Goal: Task Accomplishment & Management: Manage account settings

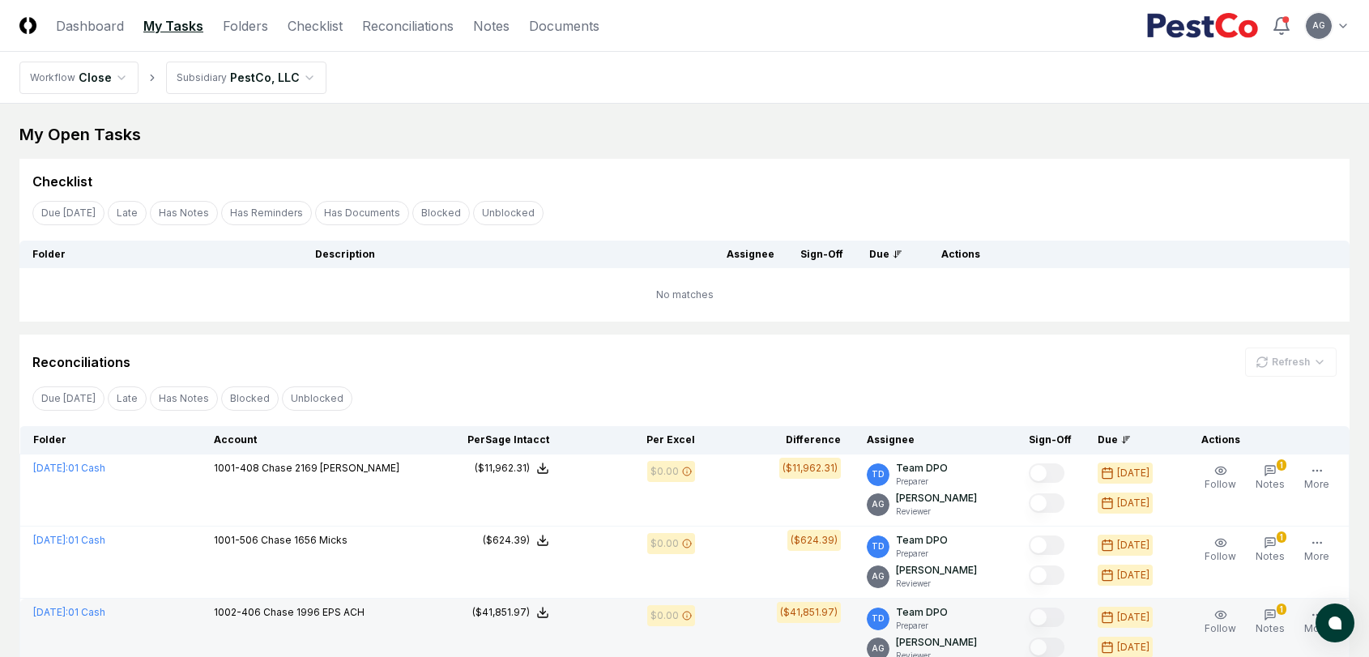
scroll to position [360, 0]
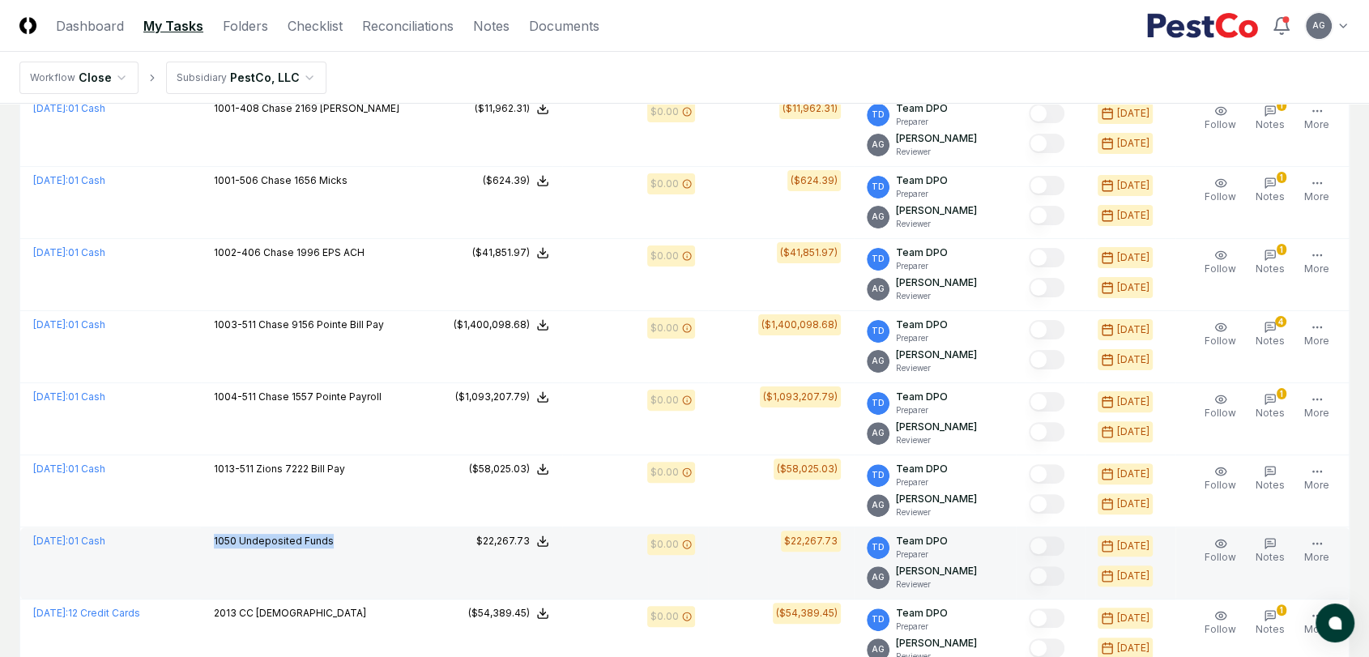
drag, startPoint x: 355, startPoint y: 543, endPoint x: 233, endPoint y: 541, distance: 121.5
click at [233, 541] on div "1050 Undeposited Funds" at bounding box center [309, 543] width 190 height 18
copy p "1050 Undeposited Funds"
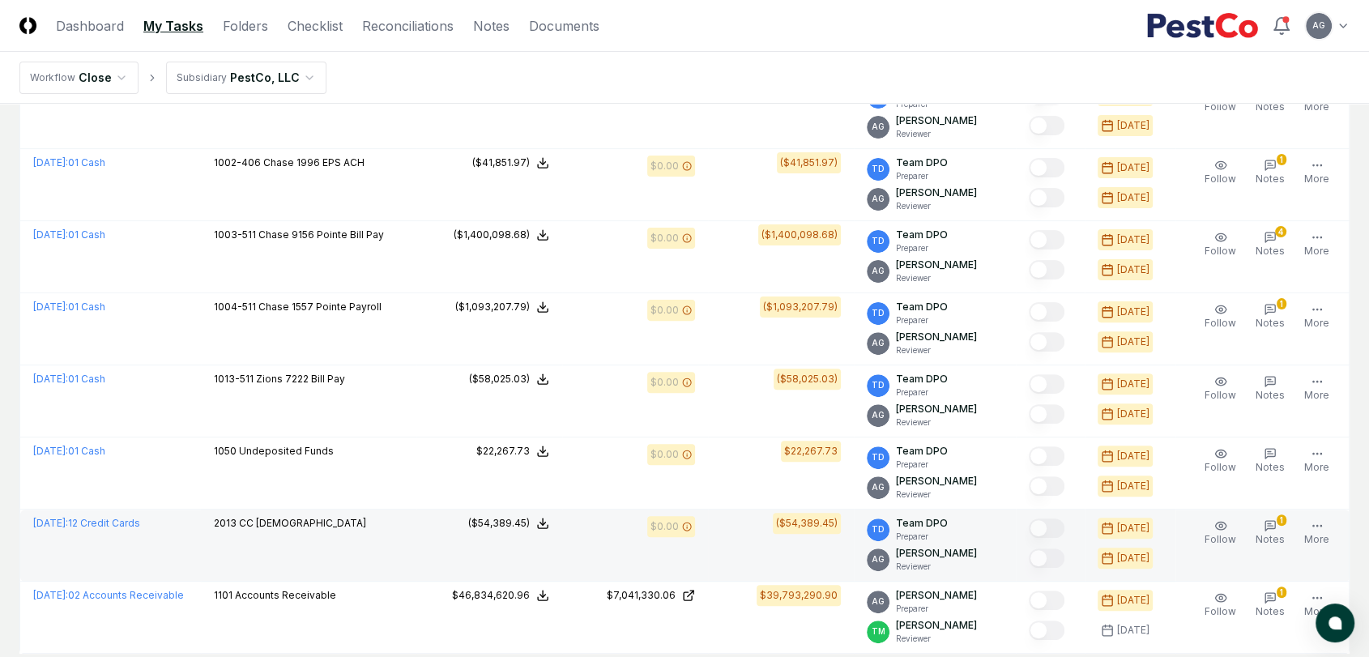
click at [394, 539] on td "2013 CC [DEMOGRAPHIC_DATA]" at bounding box center [308, 545] width 215 height 72
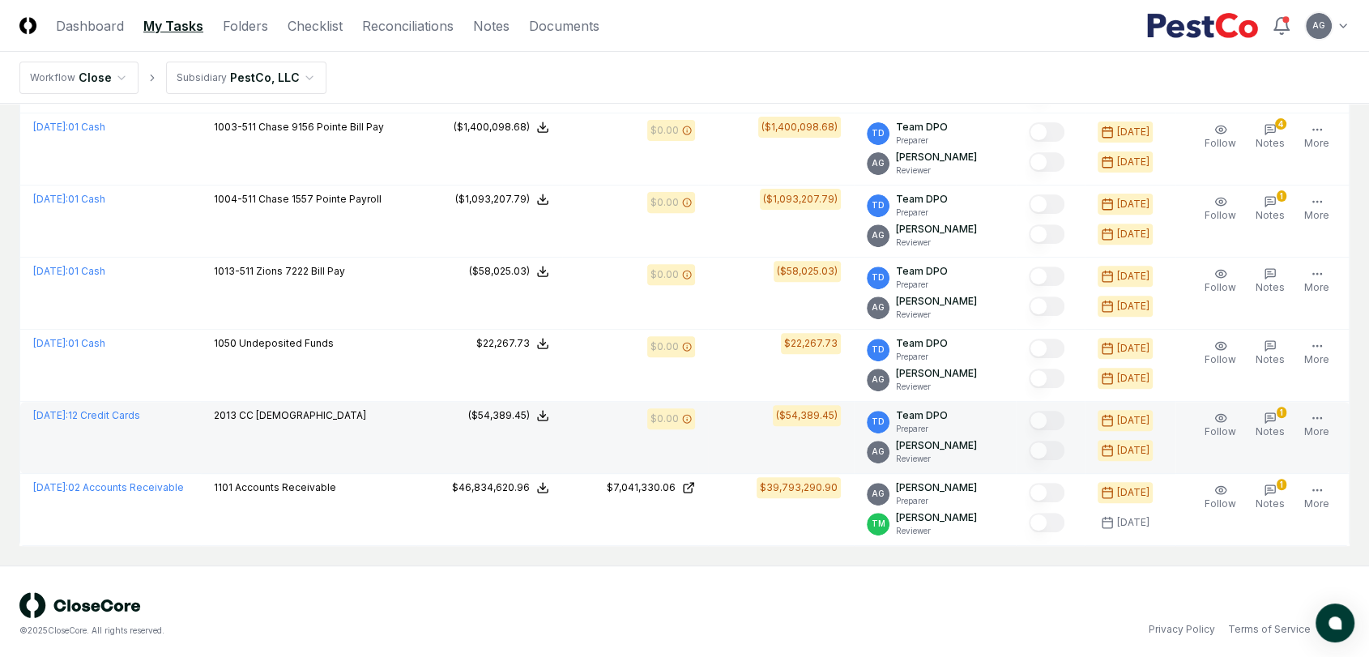
scroll to position [562, 0]
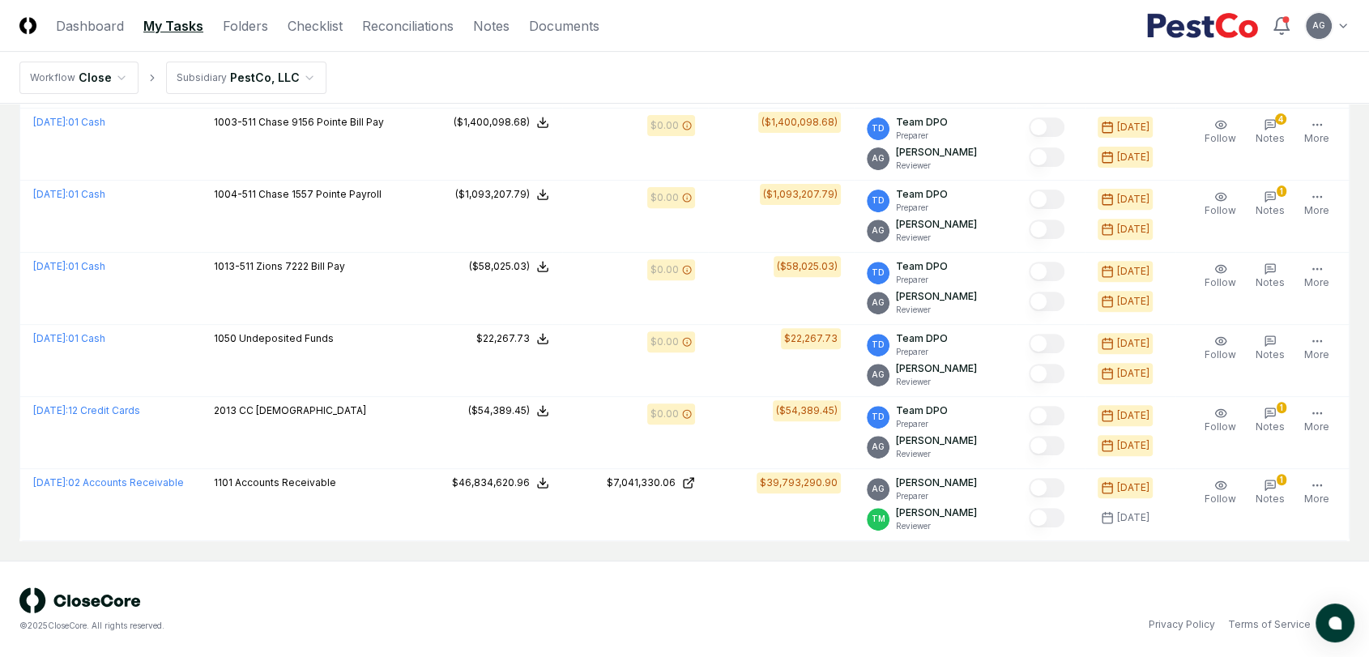
click at [510, 561] on div "© 2025 CloseCore. All rights reserved. Privacy Policy Terms of Service" at bounding box center [684, 608] width 1369 height 97
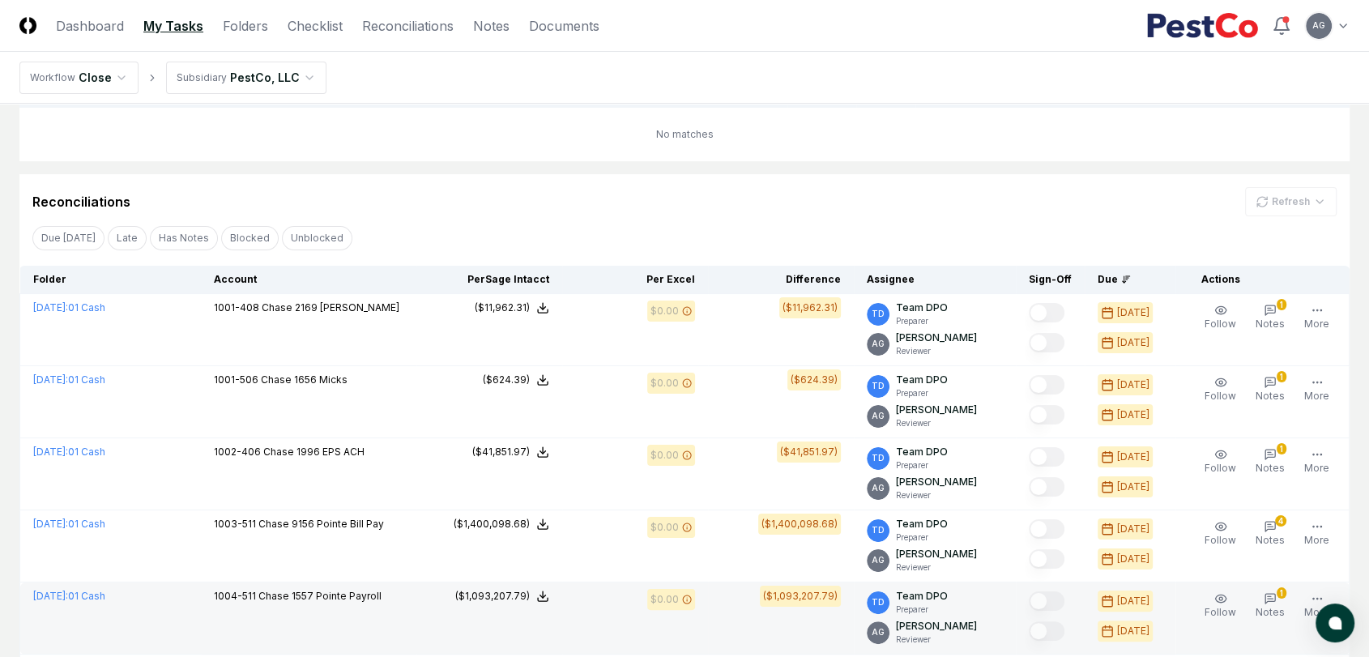
scroll to position [22, 0]
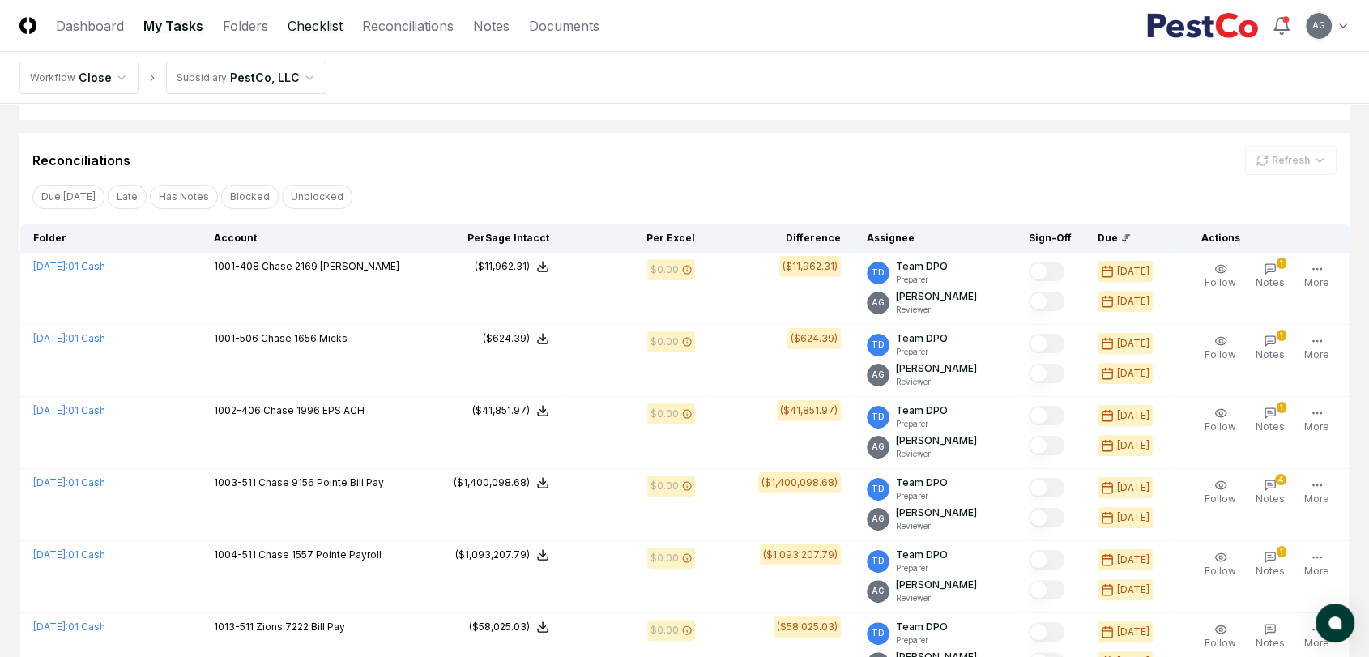
click at [324, 21] on link "Checklist" at bounding box center [315, 25] width 55 height 19
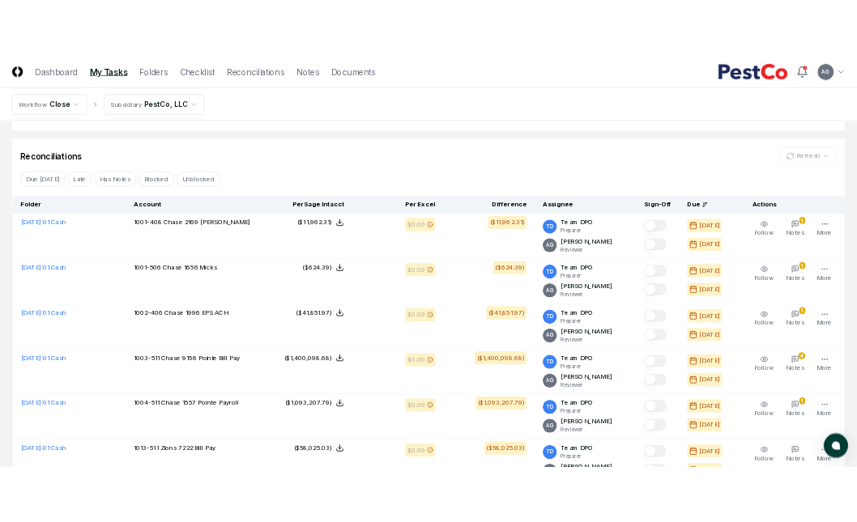
scroll to position [202, 0]
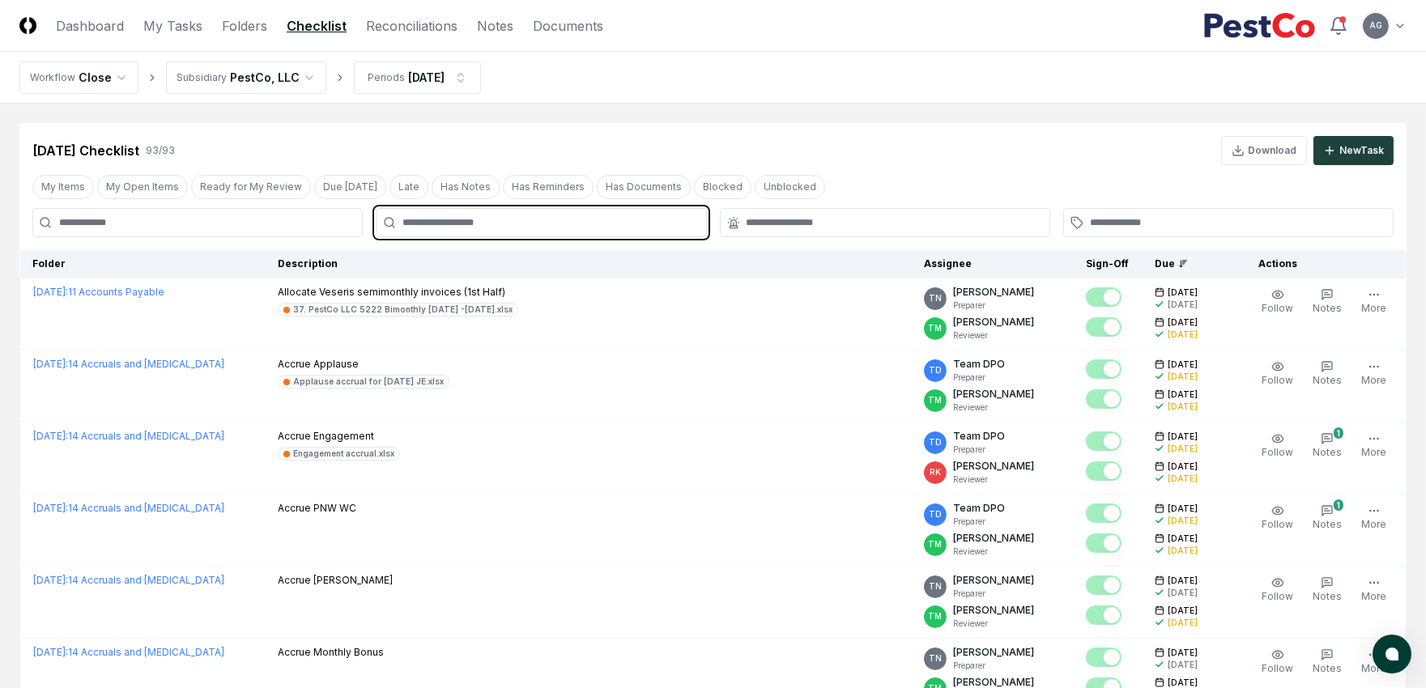
click at [460, 224] on input "text" at bounding box center [549, 222] width 293 height 15
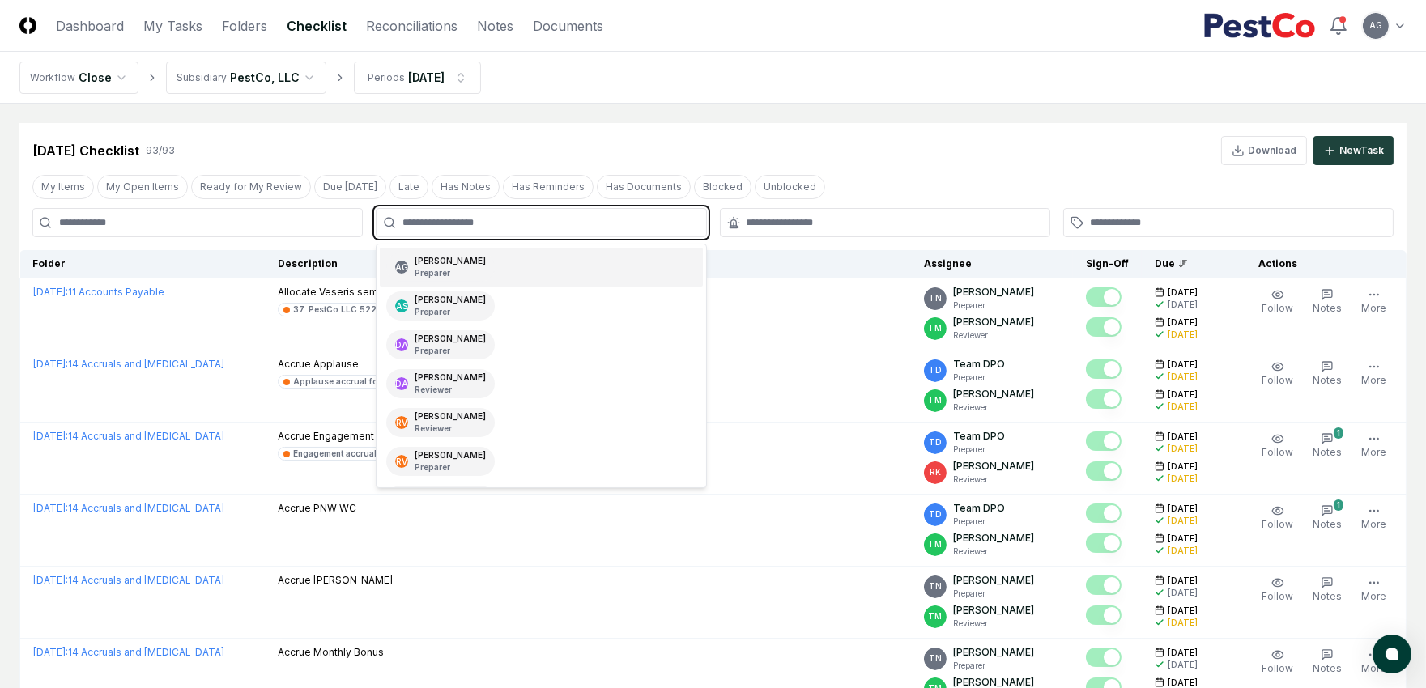
click at [476, 264] on div "[PERSON_NAME] Preparer" at bounding box center [450, 267] width 71 height 24
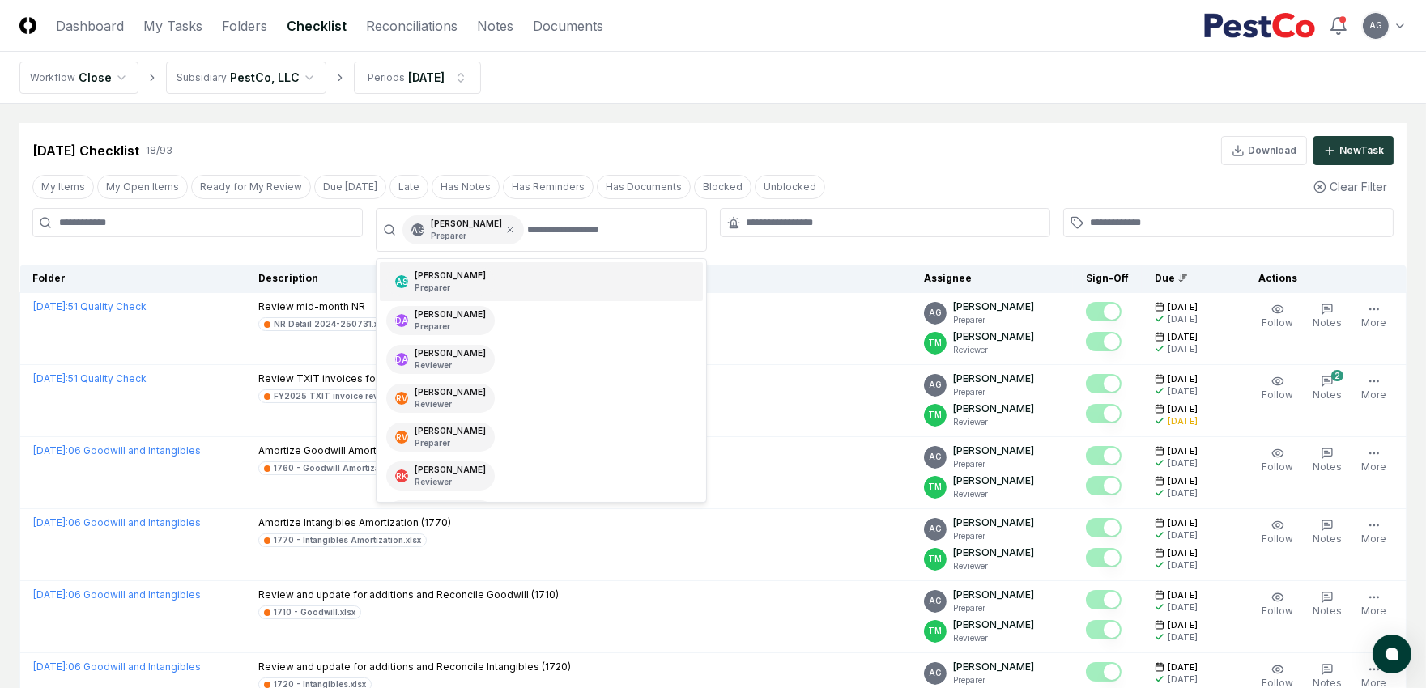
click at [722, 92] on nav "Workflow Close Subsidiary PestCo, LLC Periods [DATE]" at bounding box center [713, 78] width 1426 height 52
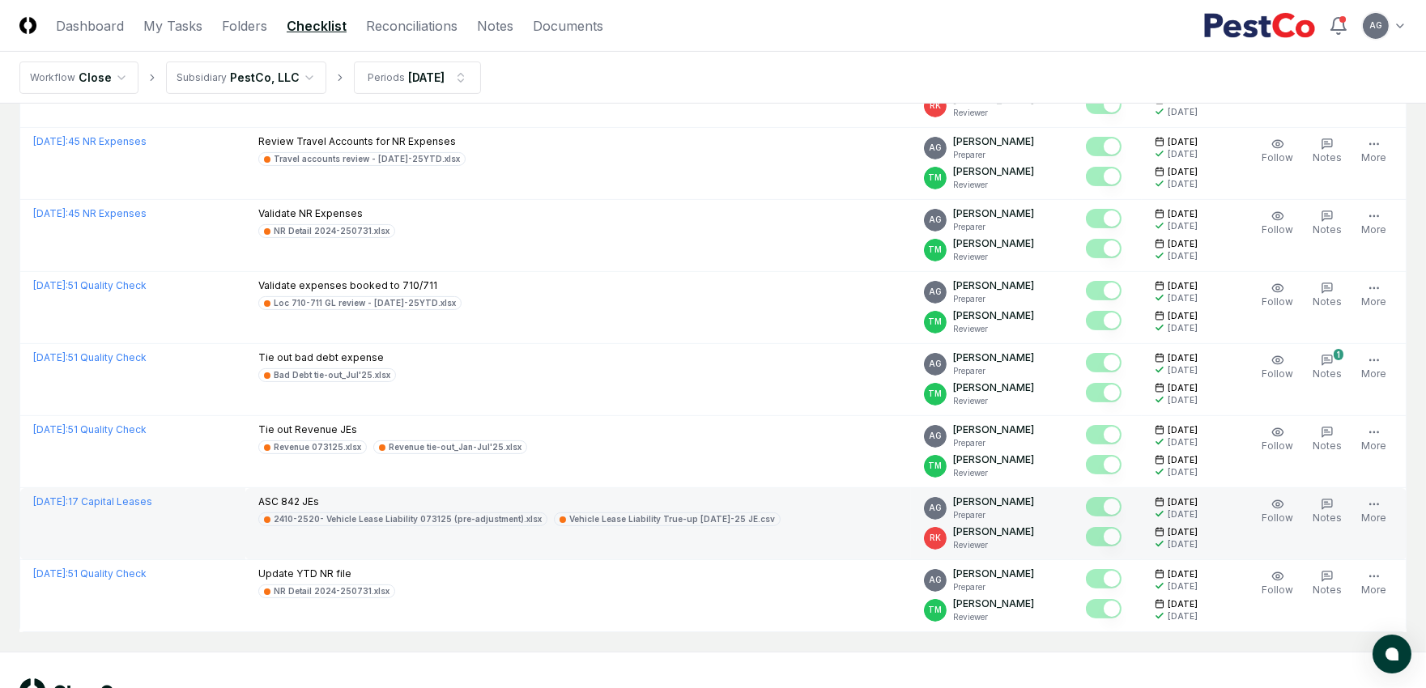
scroll to position [990, 0]
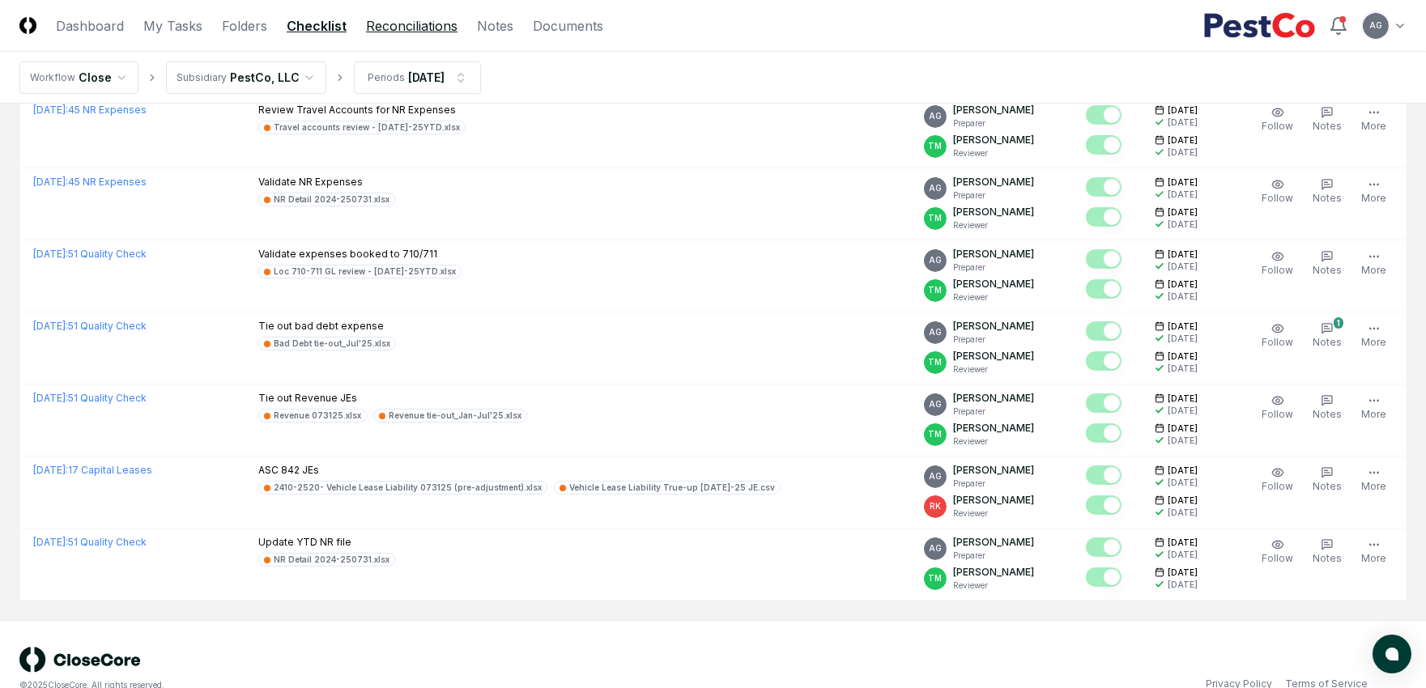
click at [424, 30] on link "Reconciliations" at bounding box center [412, 25] width 92 height 19
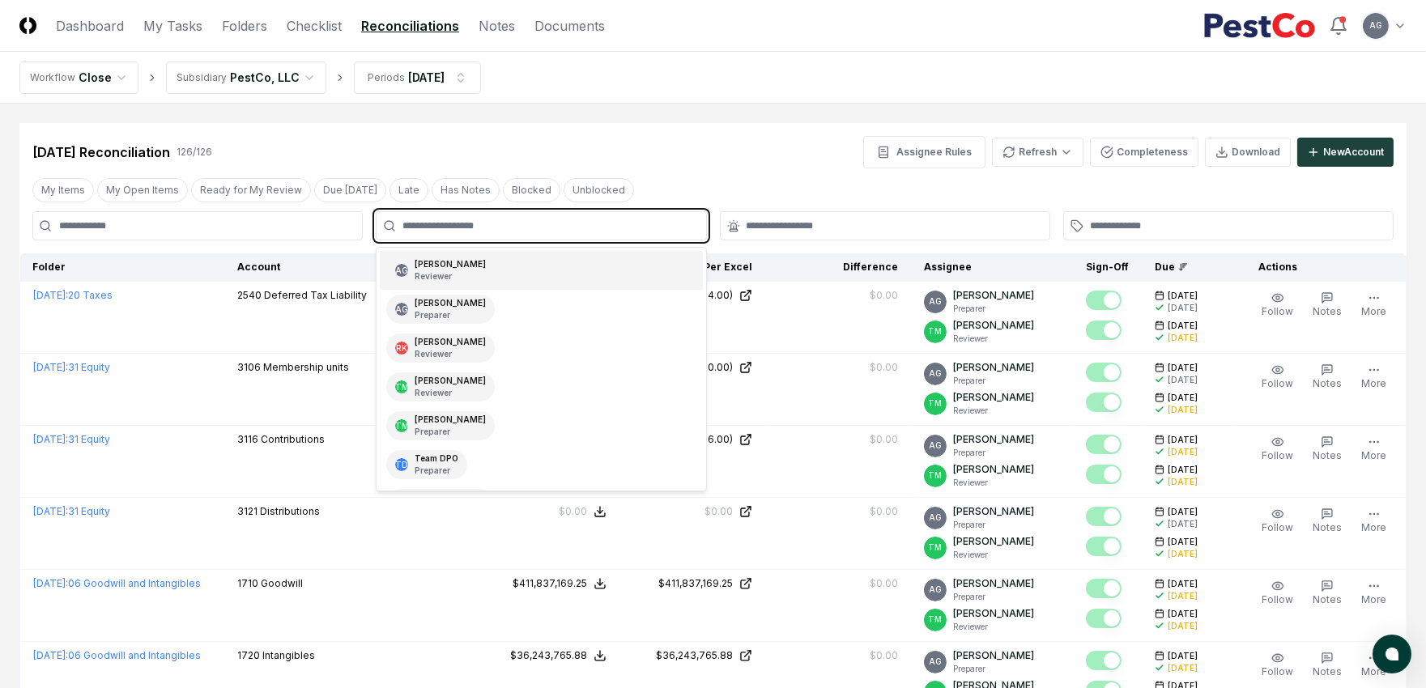
click at [508, 219] on input "text" at bounding box center [549, 226] width 293 height 15
click at [539, 302] on div "AG [PERSON_NAME] Preparer" at bounding box center [541, 309] width 322 height 39
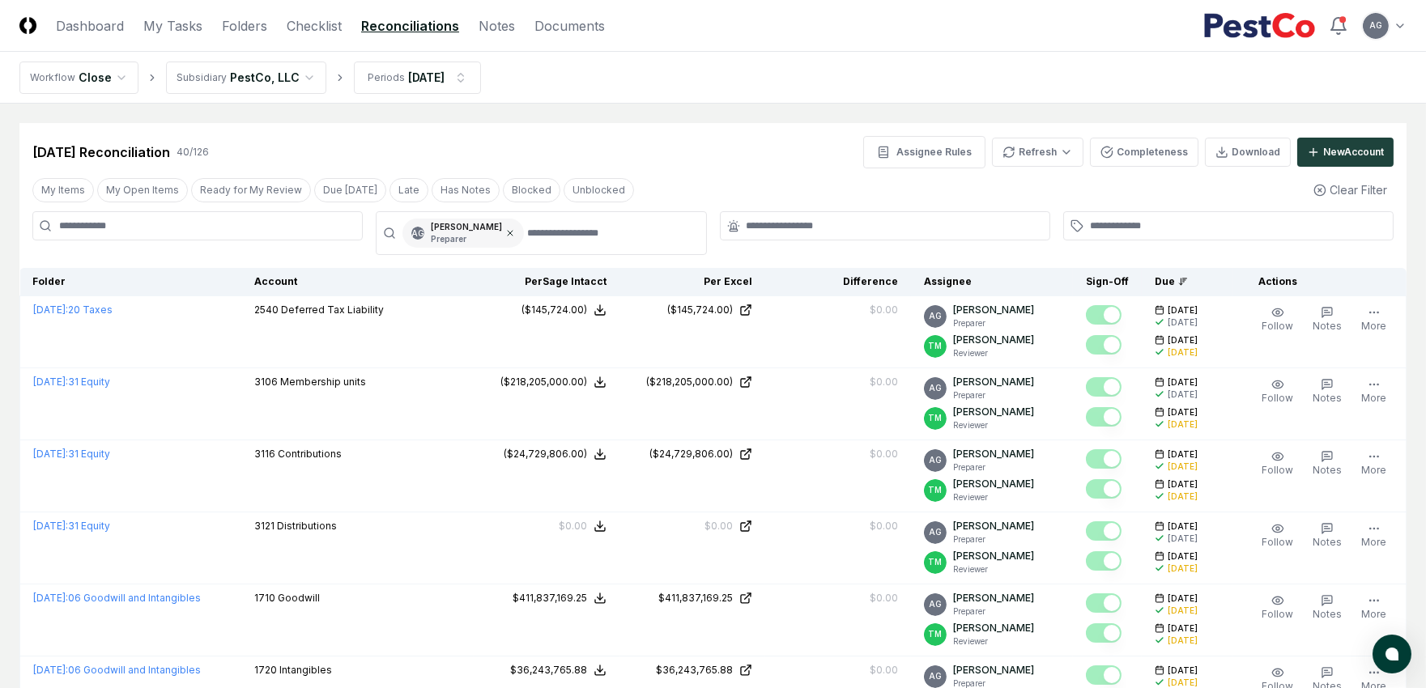
drag, startPoint x: 528, startPoint y: 232, endPoint x: 519, endPoint y: 232, distance: 8.9
click at [515, 232] on icon at bounding box center [510, 233] width 10 height 10
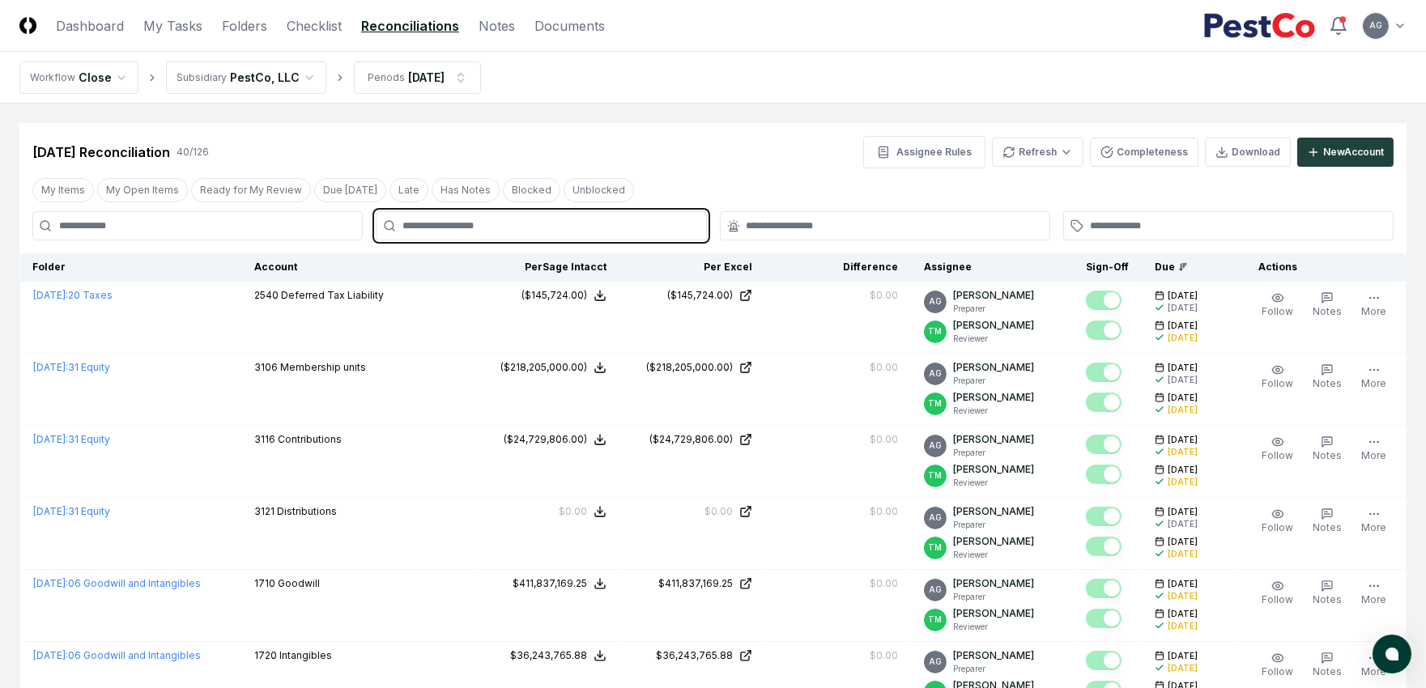
click at [512, 232] on input "text" at bounding box center [549, 226] width 293 height 15
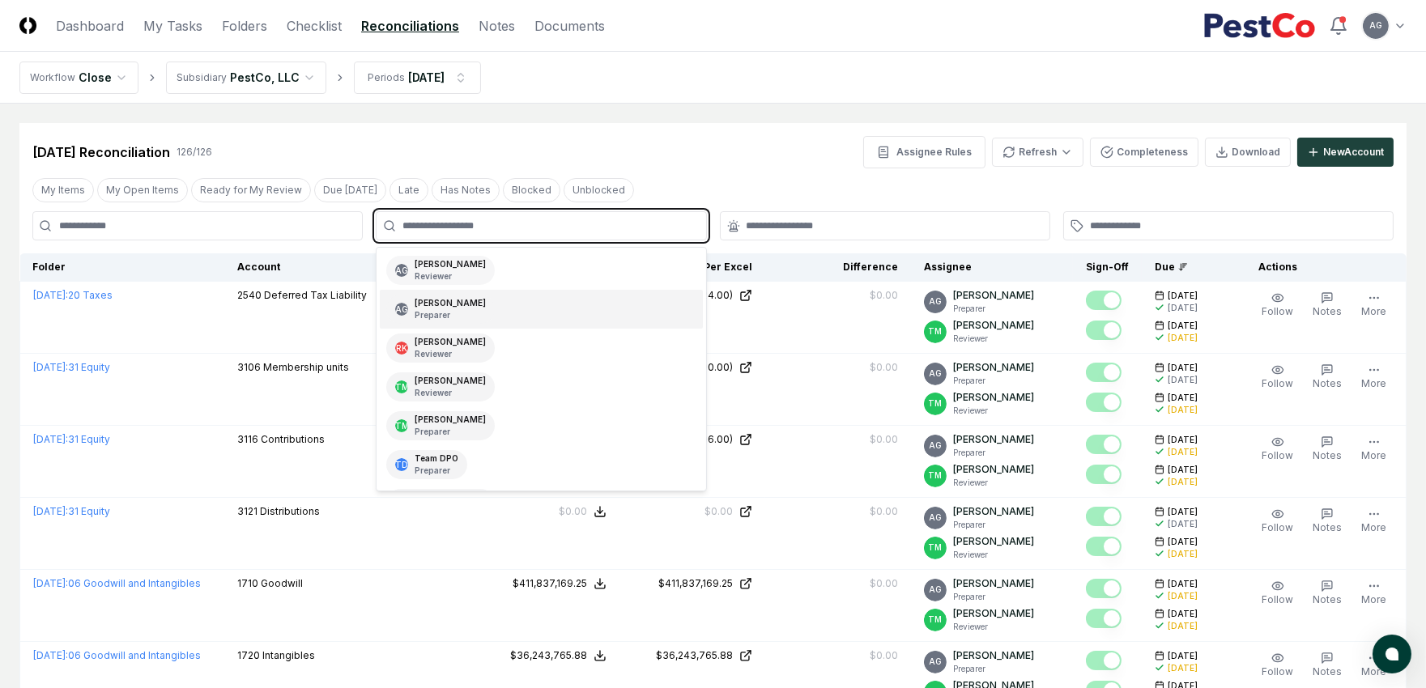
click at [495, 271] on div "AG [PERSON_NAME] Reviewer" at bounding box center [440, 270] width 109 height 29
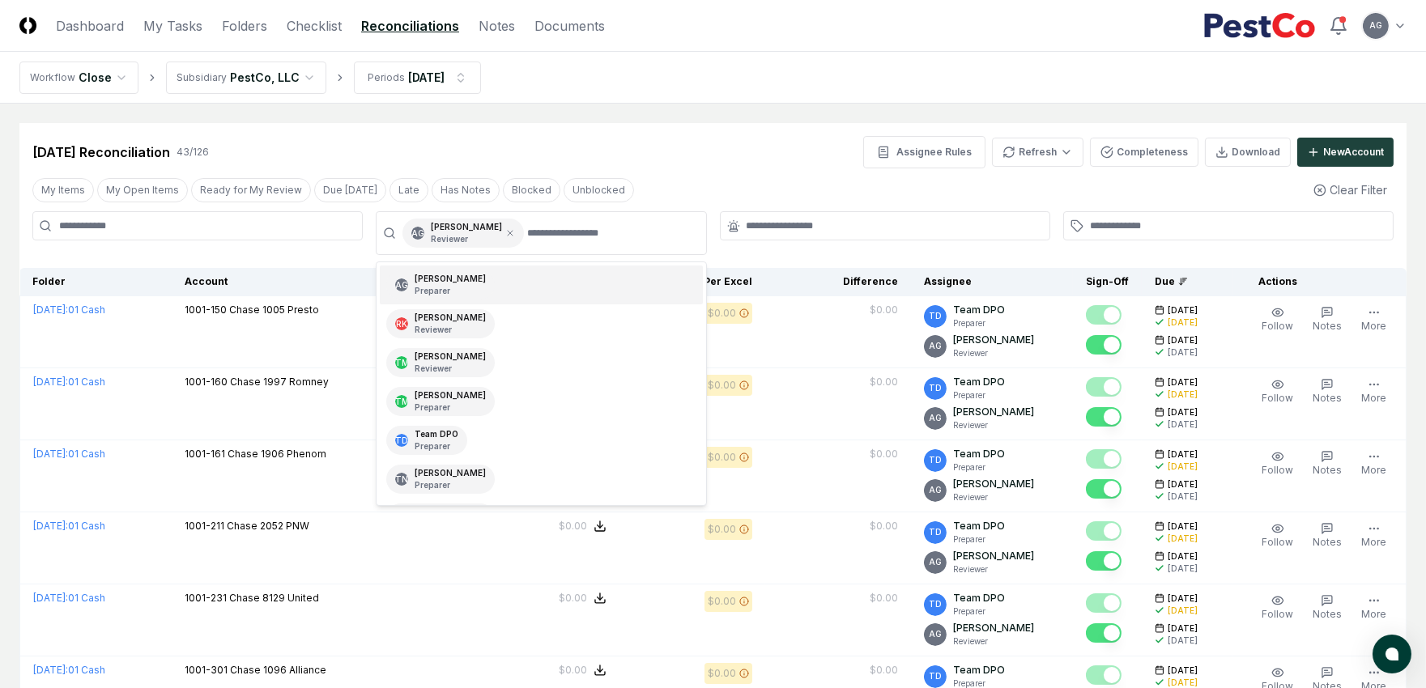
click at [681, 126] on div "[DATE] Reconciliation 43 / 126 Assignee Rules Refresh Completeness Download New…" at bounding box center [712, 145] width 1387 height 45
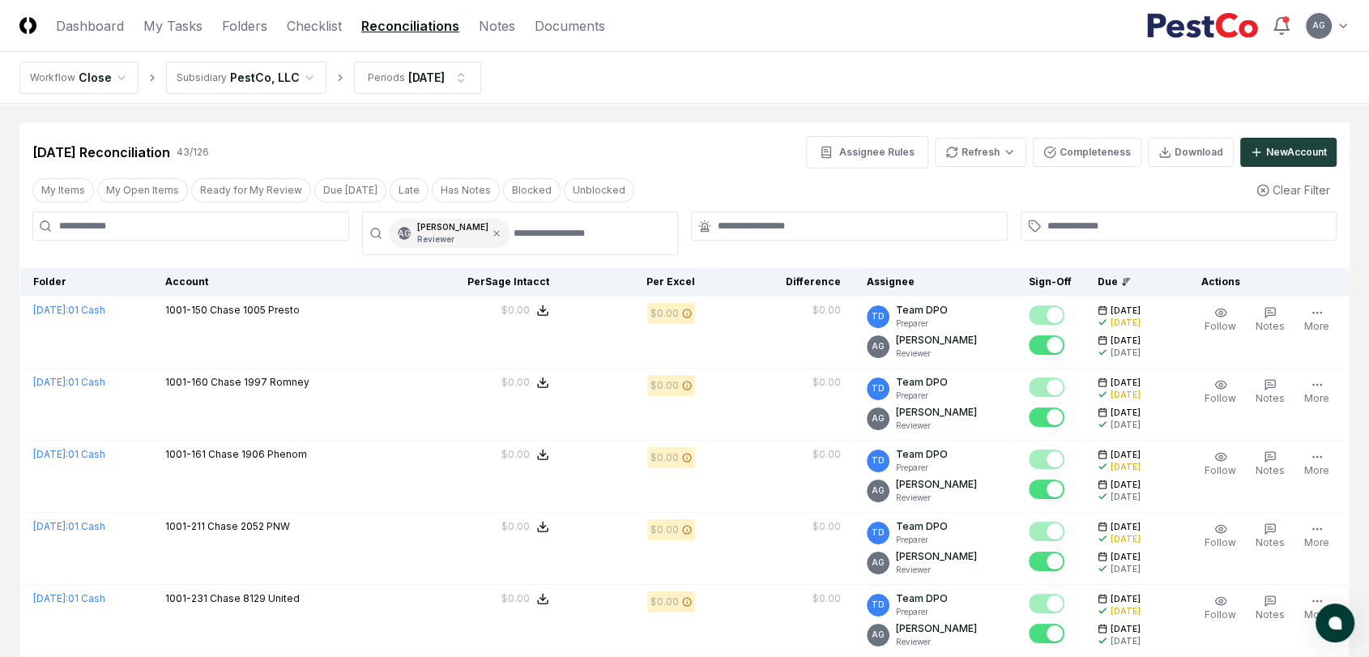
click at [635, 91] on nav "Workflow Close Subsidiary PestCo, LLC Periods [DATE]" at bounding box center [684, 78] width 1369 height 52
click at [499, 234] on icon at bounding box center [496, 233] width 5 height 5
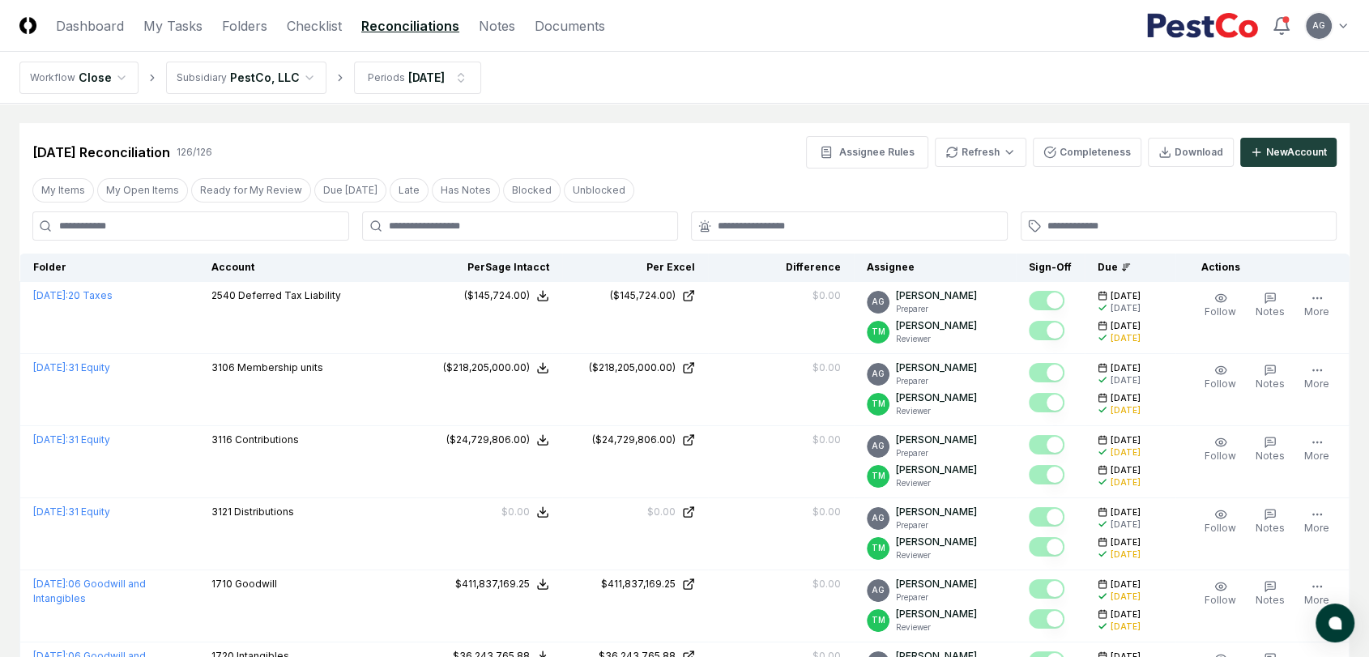
click at [518, 234] on div at bounding box center [520, 225] width 317 height 29
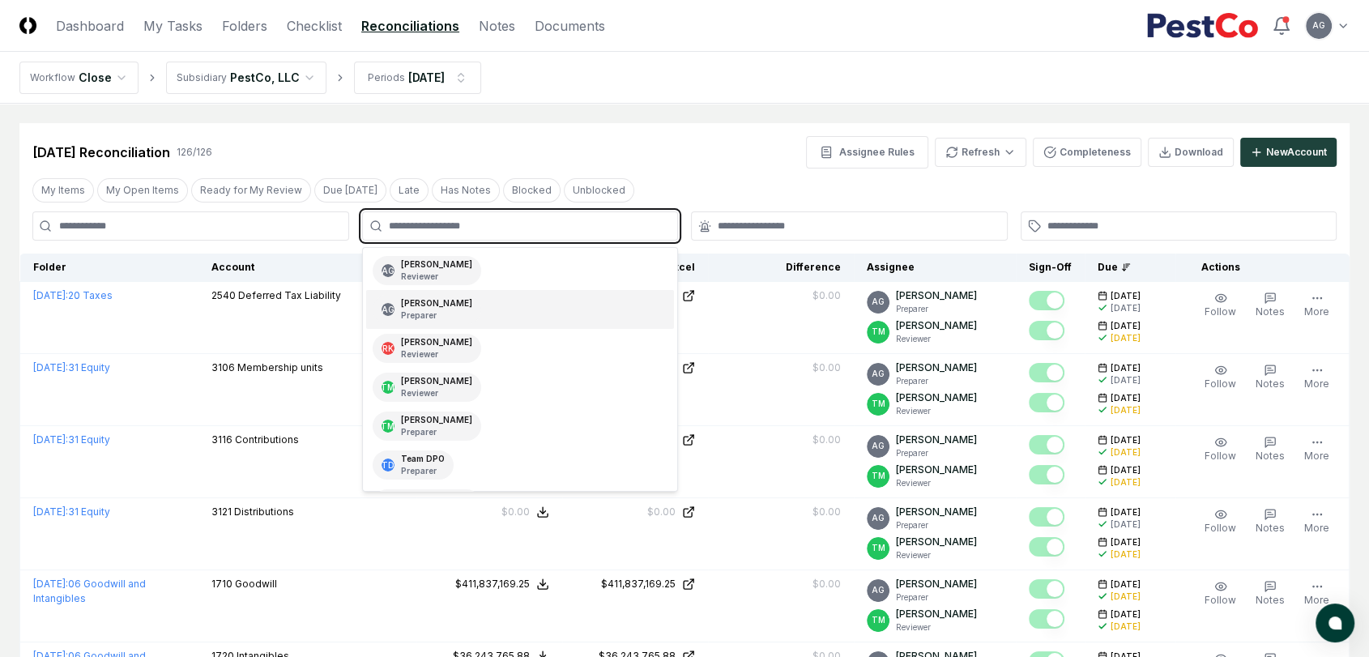
click at [515, 226] on input "text" at bounding box center [528, 226] width 279 height 15
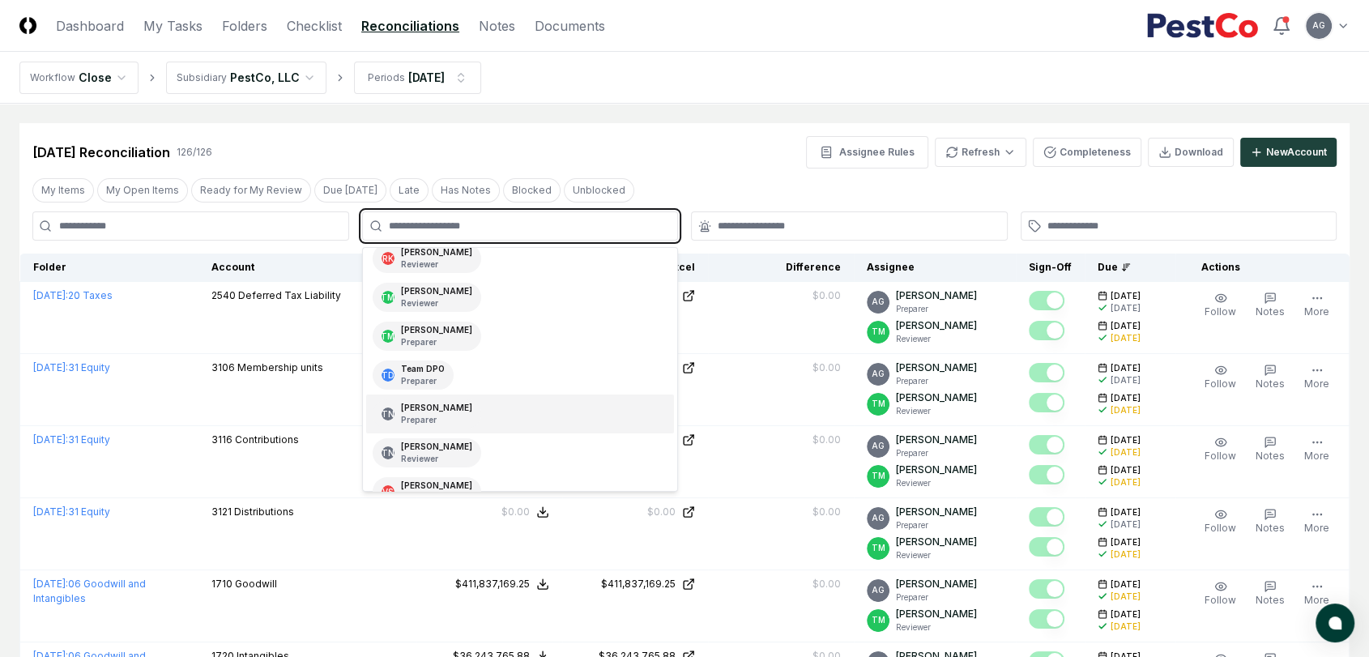
click at [490, 415] on div "TN [PERSON_NAME] Preparer" at bounding box center [520, 413] width 309 height 39
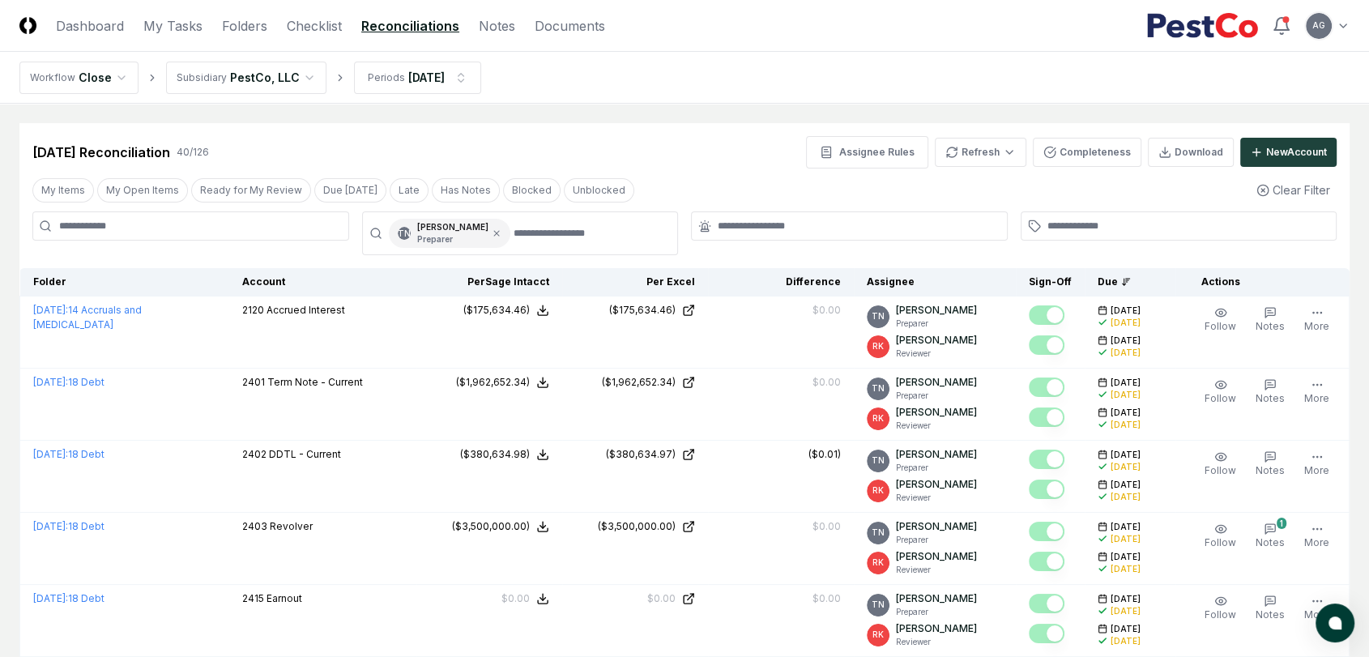
click at [616, 92] on nav "Workflow Close Subsidiary PestCo, LLC Periods [DATE]" at bounding box center [684, 78] width 1369 height 52
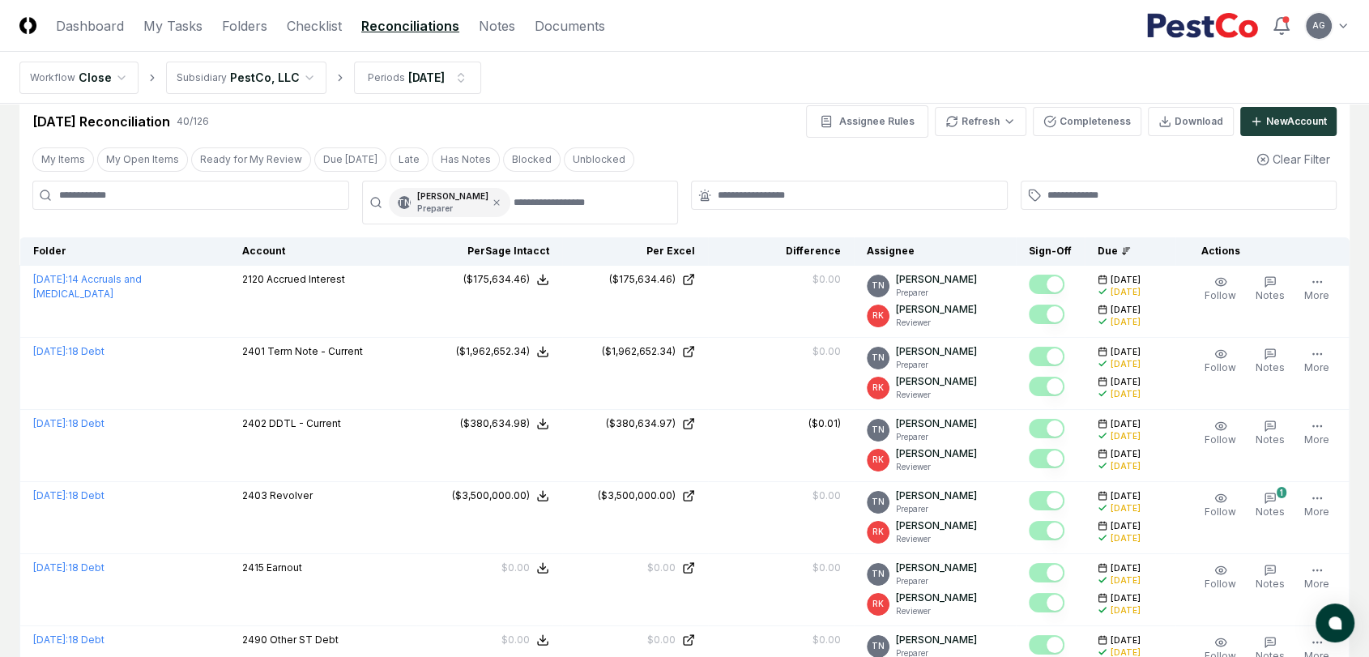
scroll to position [0, 0]
